Goal: Information Seeking & Learning: Learn about a topic

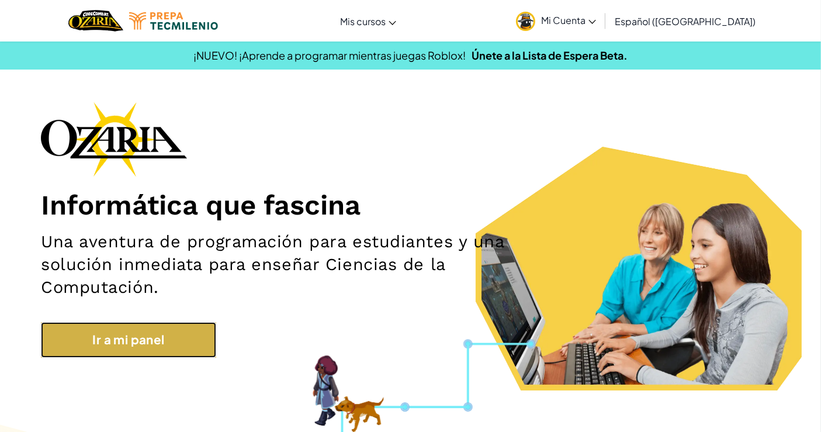
click at [178, 347] on link "Ir a mi panel" at bounding box center [128, 340] width 175 height 36
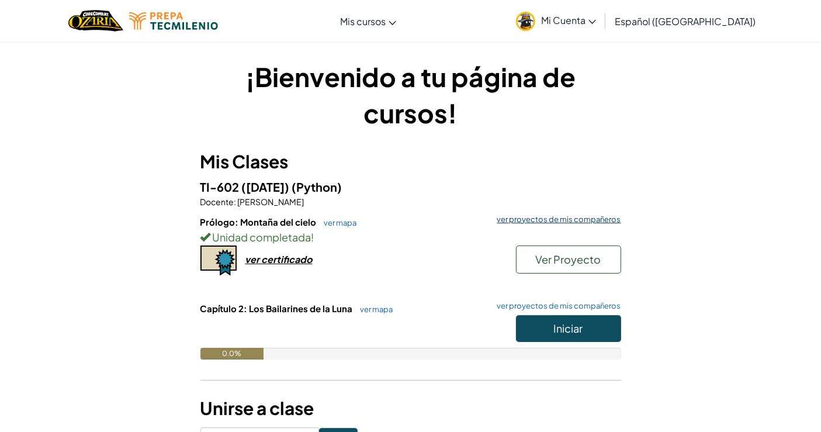
click at [562, 216] on link "ver proyectos de mis compañeros" at bounding box center [556, 220] width 130 height 8
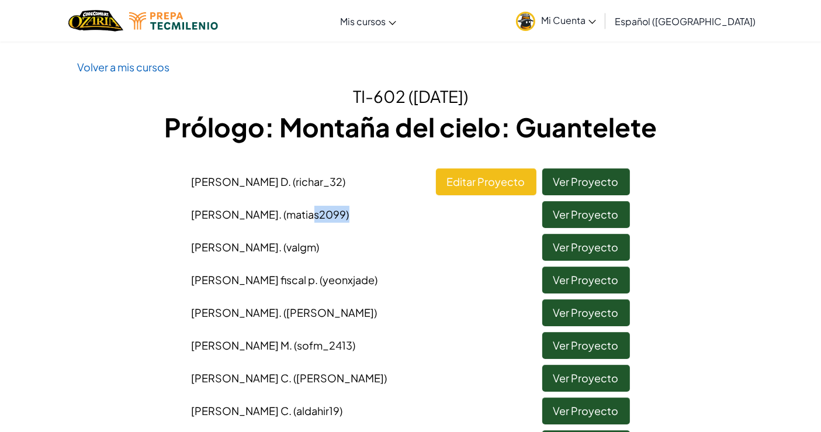
drag, startPoint x: 342, startPoint y: 198, endPoint x: 392, endPoint y: 196, distance: 50.9
click at [392, 196] on li "[PERSON_NAME] (matias2099) Ver Proyecto" at bounding box center [411, 211] width 456 height 33
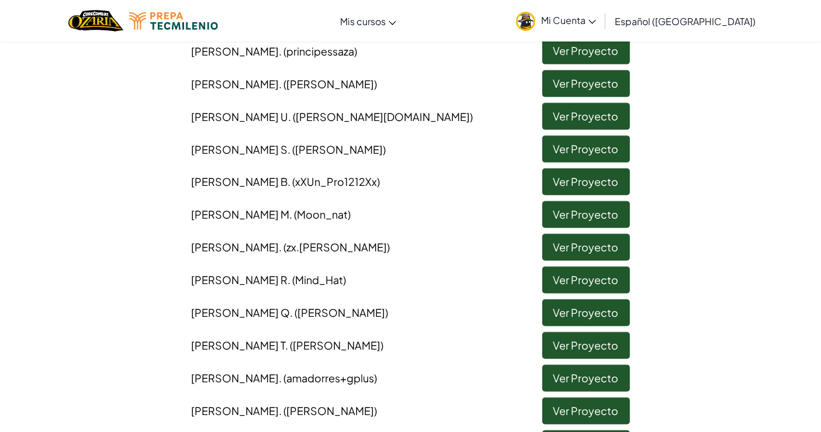
scroll to position [526, 0]
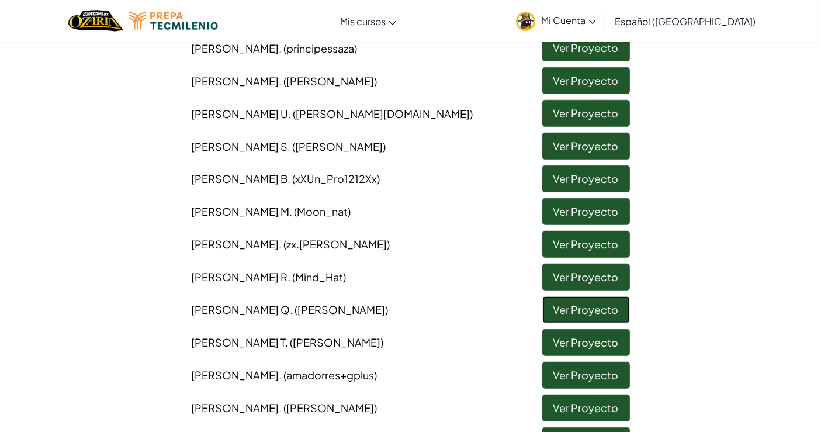
click at [547, 308] on link "Ver Proyecto" at bounding box center [586, 309] width 88 height 27
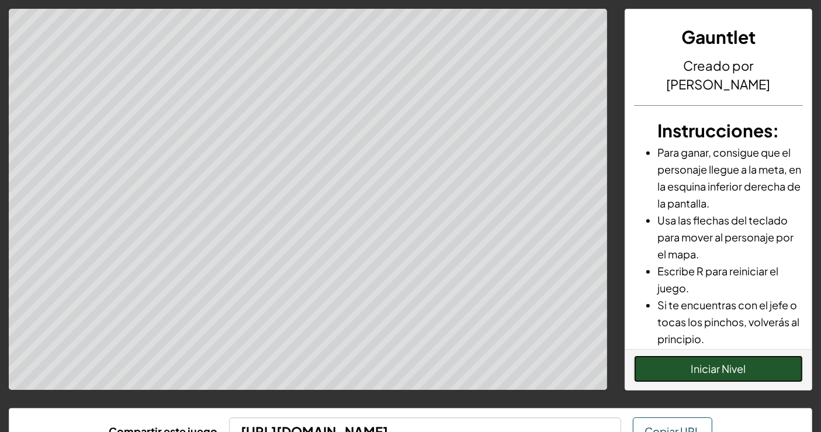
click at [641, 378] on button "Iniciar Nivel" at bounding box center [718, 368] width 169 height 27
